Goal: Transaction & Acquisition: Purchase product/service

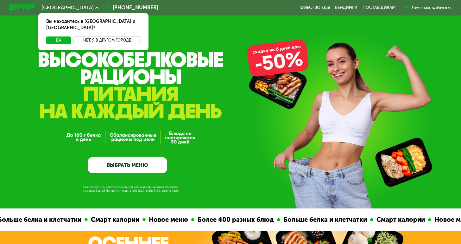
click at [85, 36] on button "Нет, я в другом городе" at bounding box center [106, 40] width 67 height 8
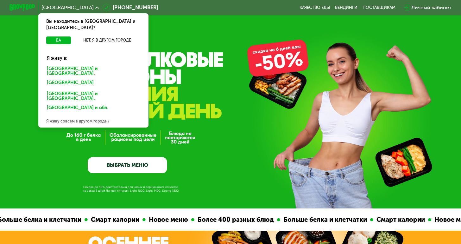
click at [85, 64] on div "[GEOGRAPHIC_DATA] и [GEOGRAPHIC_DATA]." at bounding box center [93, 70] width 103 height 13
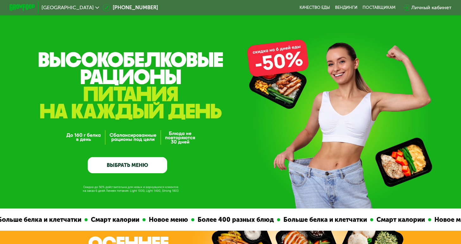
click at [119, 162] on link "ВЫБРАТЬ МЕНЮ" at bounding box center [128, 165] width 80 height 16
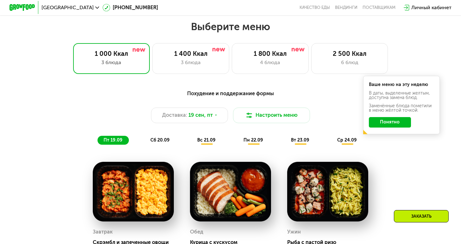
scroll to position [406, 0]
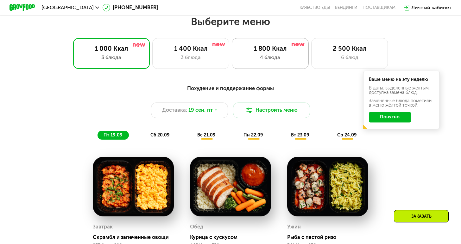
click at [292, 50] on div "1 800 Ккал" at bounding box center [270, 49] width 63 height 8
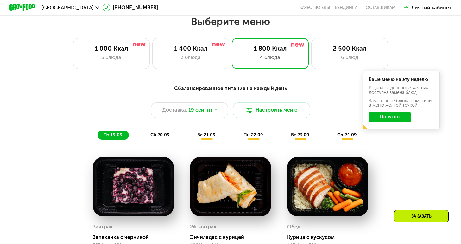
click at [376, 119] on button "Понятно" at bounding box center [390, 117] width 42 height 10
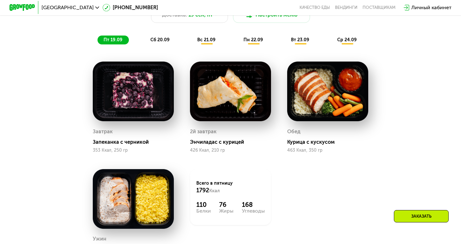
scroll to position [493, 0]
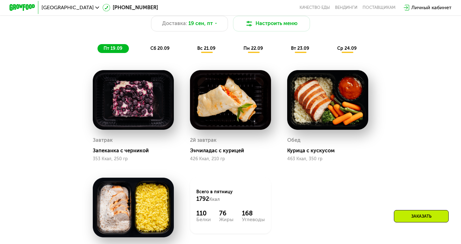
click at [166, 50] on span "сб 20.09" at bounding box center [159, 48] width 19 height 5
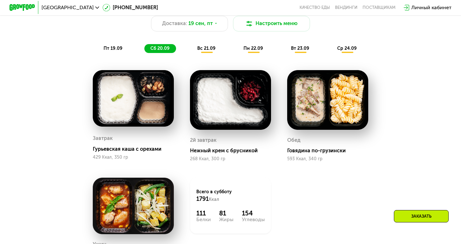
click at [208, 52] on div "вс 21.09" at bounding box center [207, 48] width 30 height 9
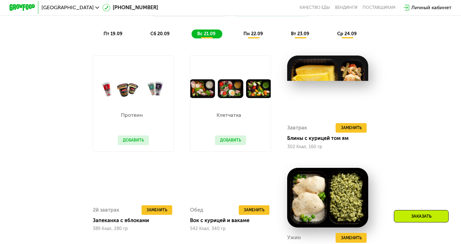
scroll to position [507, 0]
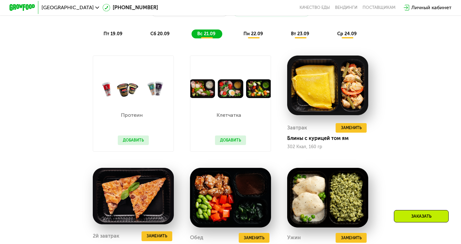
click at [252, 36] on div "пн 22.09" at bounding box center [254, 33] width 32 height 9
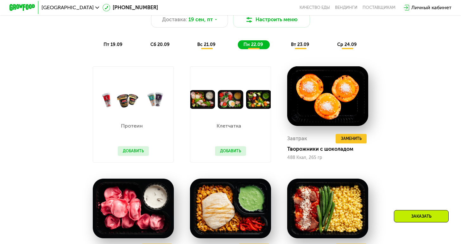
scroll to position [493, 0]
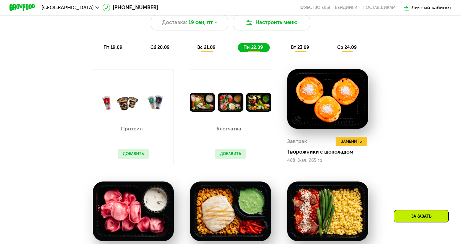
click at [299, 48] on span "вт 23.09" at bounding box center [300, 47] width 18 height 5
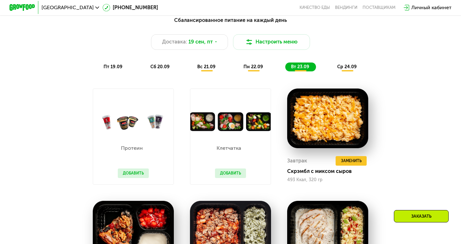
scroll to position [378, 0]
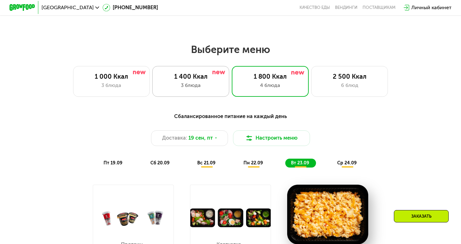
click at [201, 84] on div "3 блюда" at bounding box center [190, 85] width 63 height 8
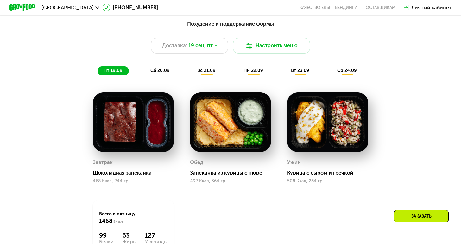
scroll to position [472, 0]
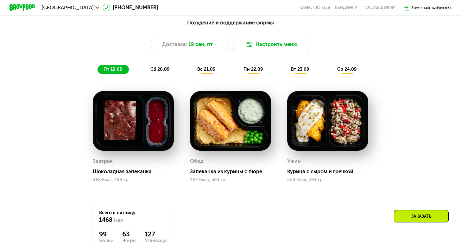
click at [150, 67] on span "сб 20.09" at bounding box center [159, 69] width 19 height 5
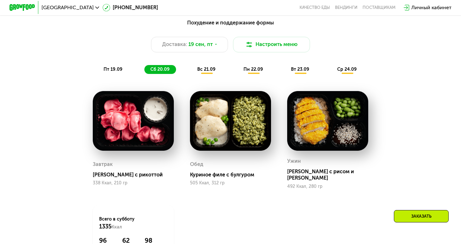
click at [217, 71] on div "вс 21.09" at bounding box center [207, 69] width 30 height 9
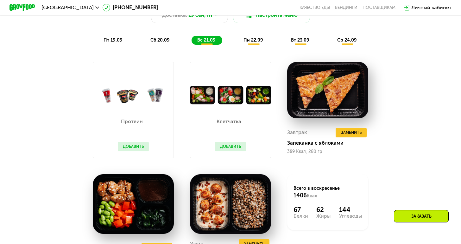
scroll to position [490, 0]
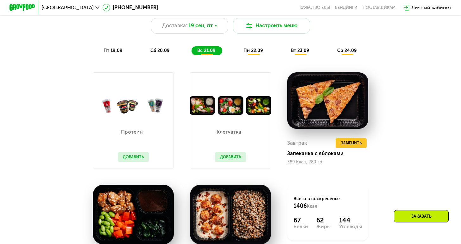
click at [251, 50] on span "пн 22.09" at bounding box center [254, 50] width 20 height 5
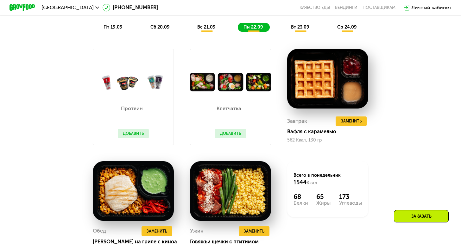
scroll to position [509, 0]
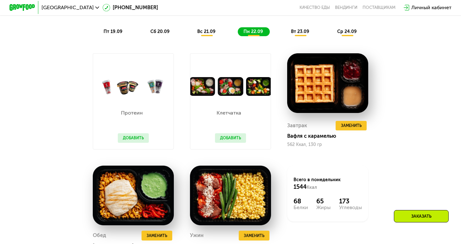
click at [295, 37] on div "Похудение и поддержание формы Доставка: [DATE] Настроить меню пт 19.09 сб 20.09…" at bounding box center [230, 8] width 387 height 63
click at [295, 31] on span "вт 23.09" at bounding box center [300, 31] width 18 height 5
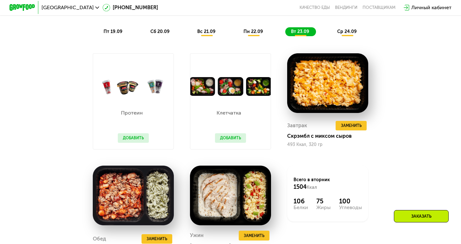
click at [351, 32] on span "ср 24.09" at bounding box center [347, 31] width 20 height 5
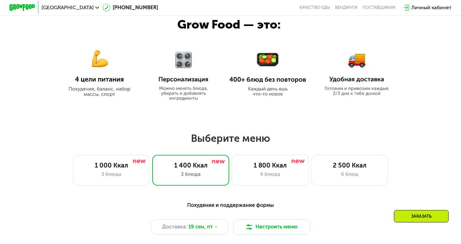
scroll to position [290, 0]
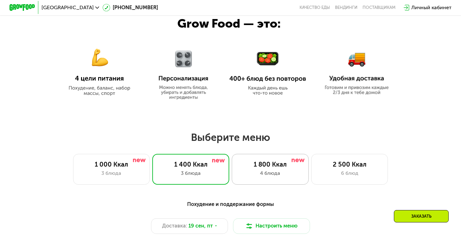
click at [280, 164] on div "1 800 Ккал" at bounding box center [270, 164] width 63 height 8
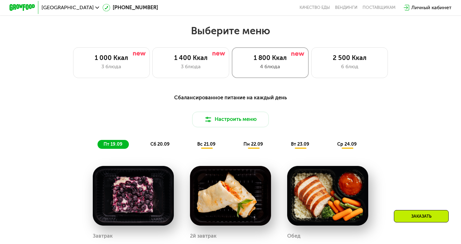
scroll to position [404, 0]
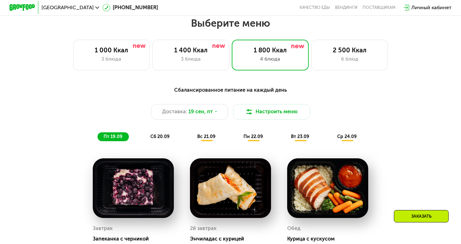
click at [345, 132] on div "ср 24.09" at bounding box center [348, 136] width 32 height 9
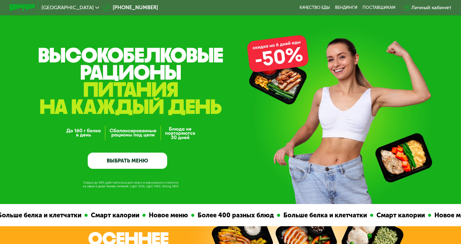
scroll to position [0, 0]
